Goal: Transaction & Acquisition: Obtain resource

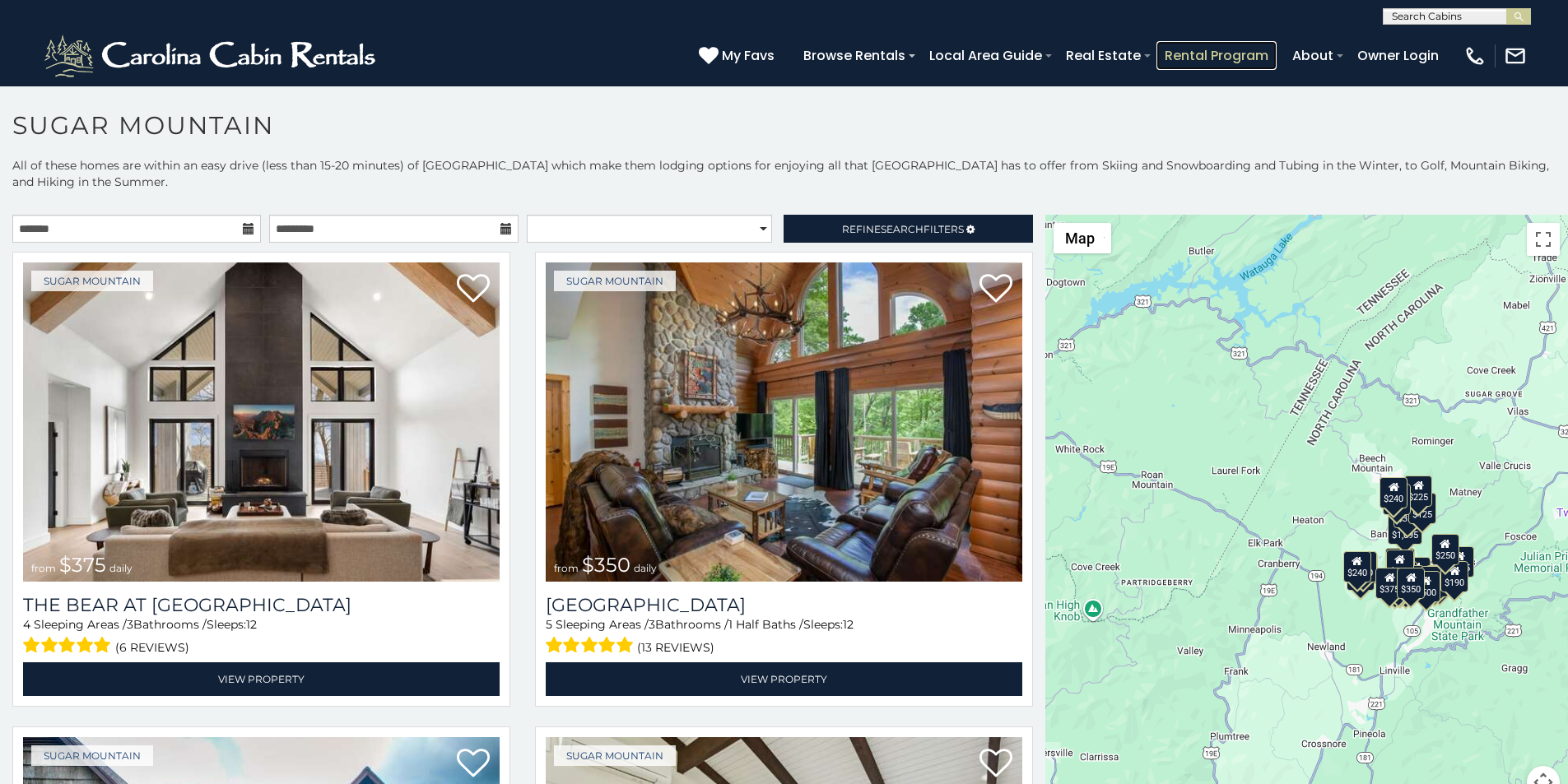
click at [1252, 45] on link "Rental Program" at bounding box center [1216, 55] width 120 height 29
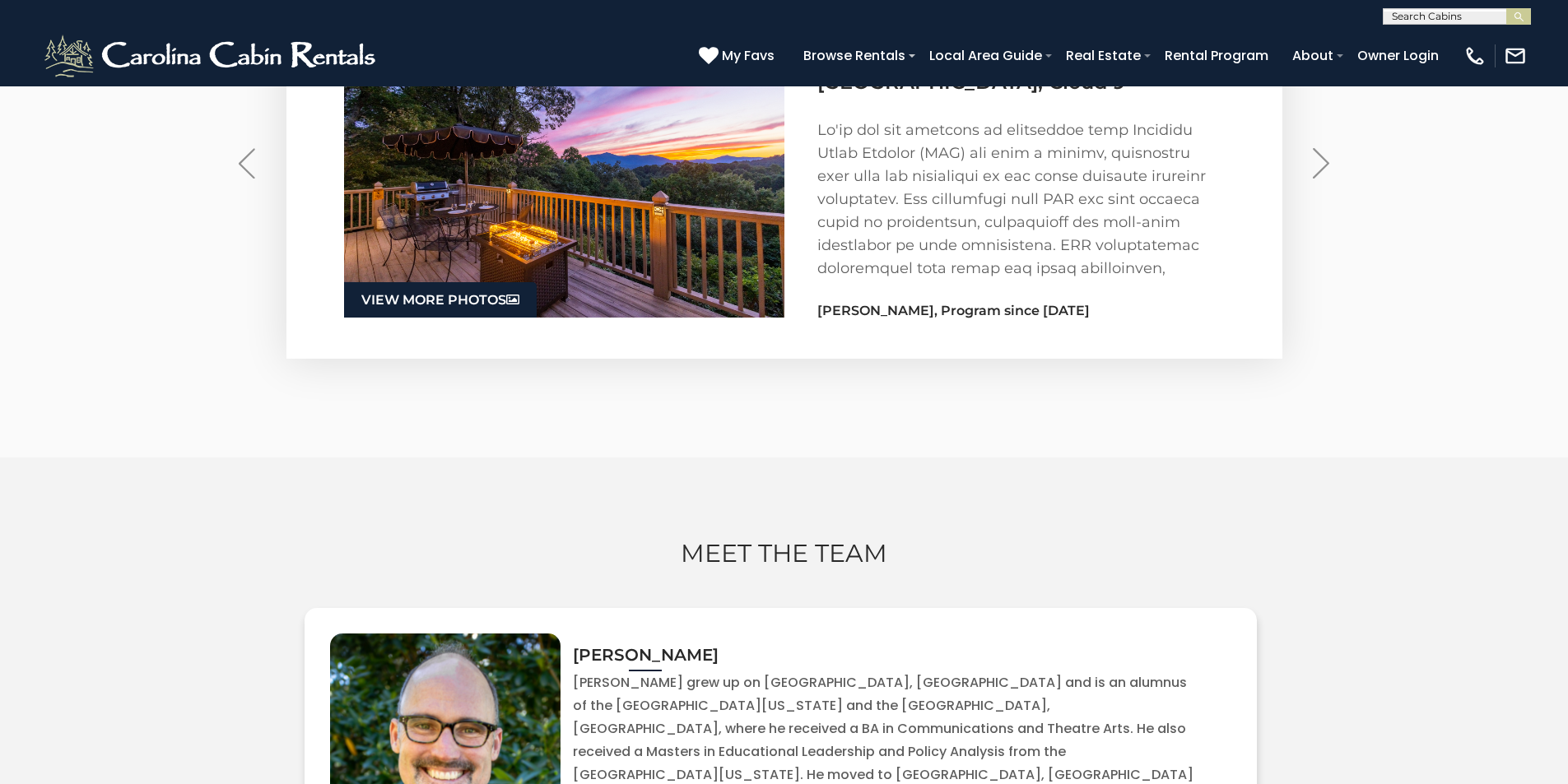
scroll to position [2750, 0]
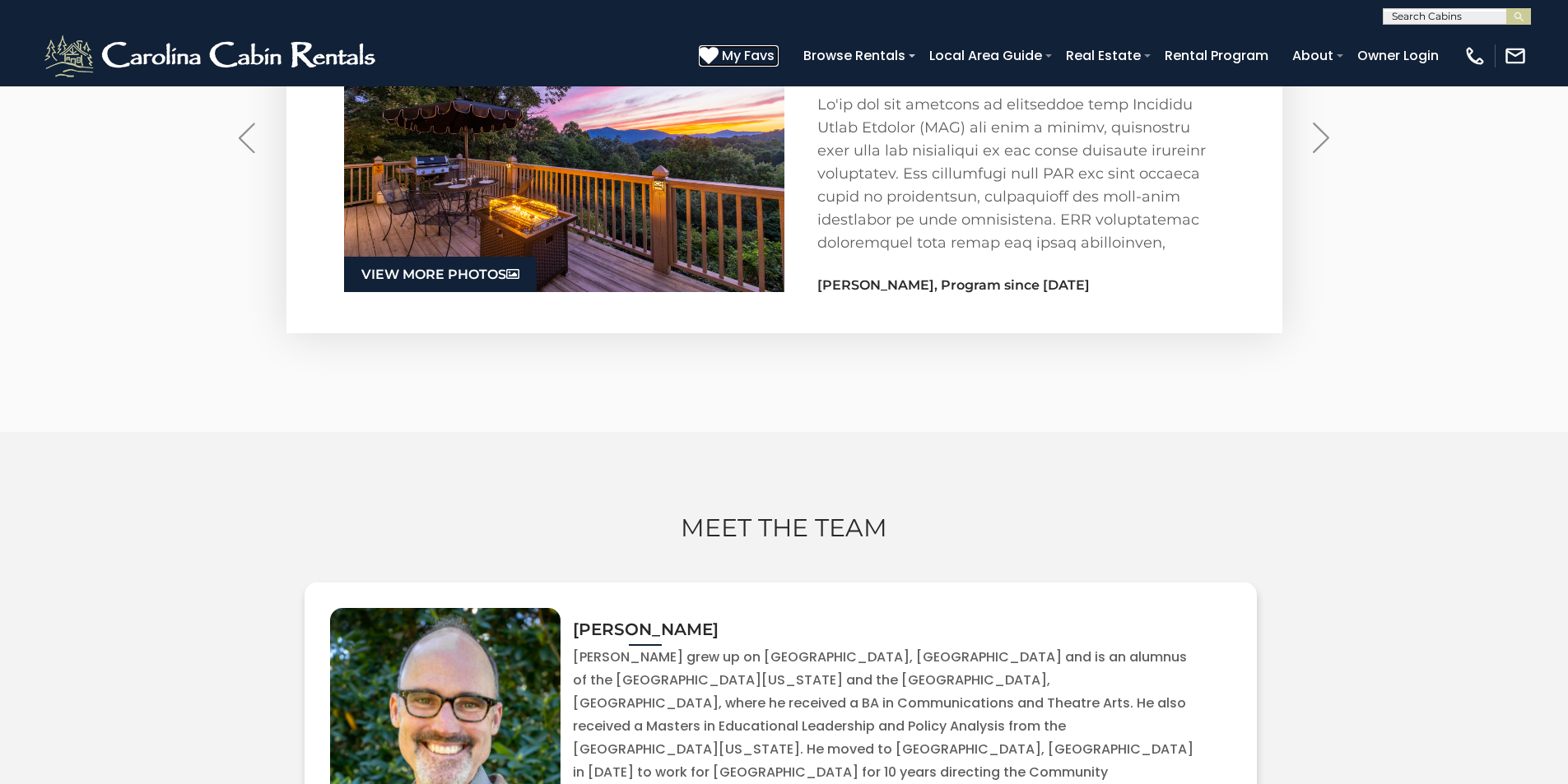
click at [718, 50] on icon at bounding box center [708, 54] width 20 height 20
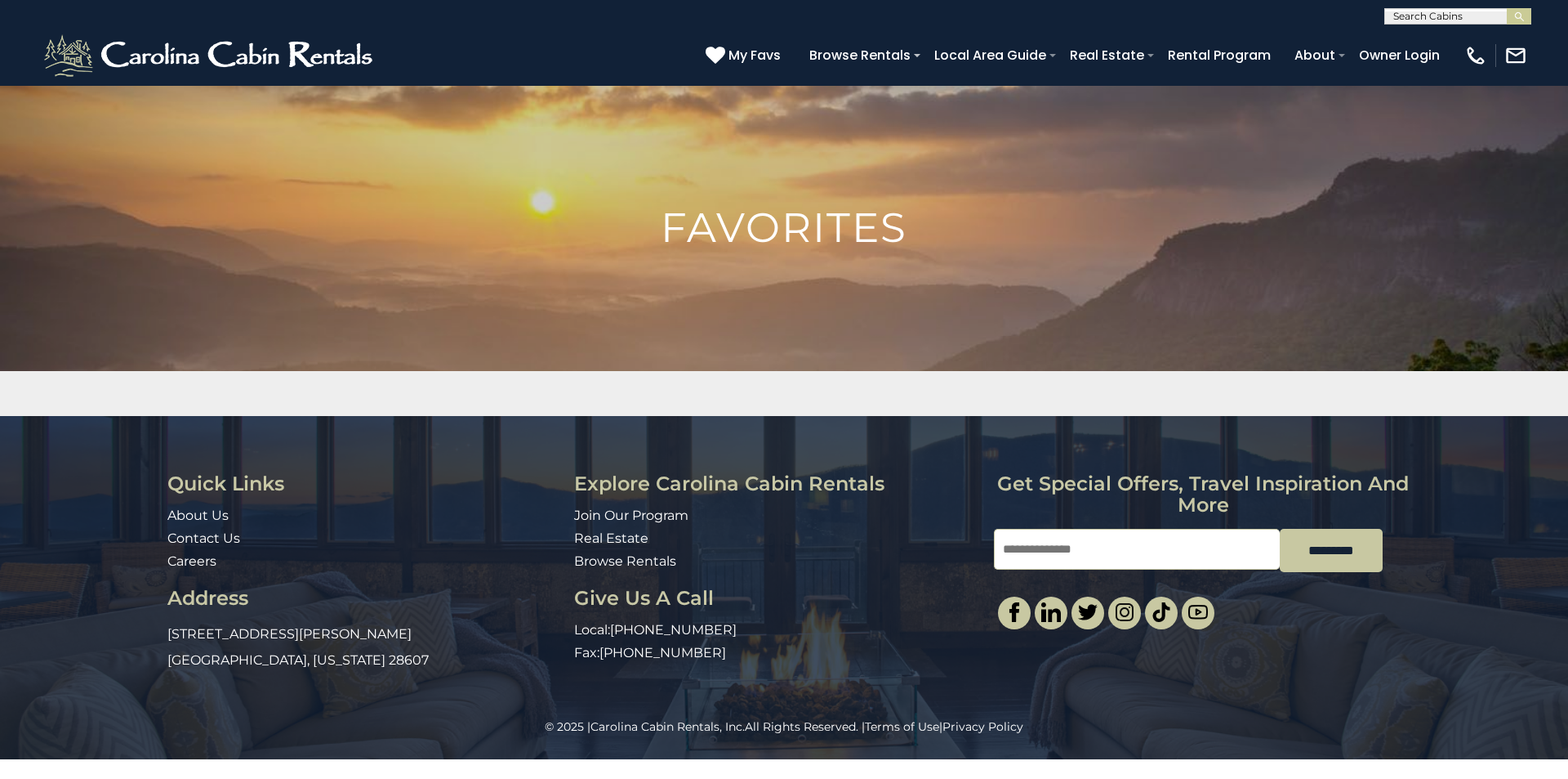
click at [1567, 441] on div "Quick Links About Us Contact Us Careers Address 491 George Wilson Road Boone, N…" at bounding box center [784, 567] width 1568 height 302
click at [1514, 14] on img "submit" at bounding box center [1520, 17] width 13 height 13
